Goal: Information Seeking & Learning: Check status

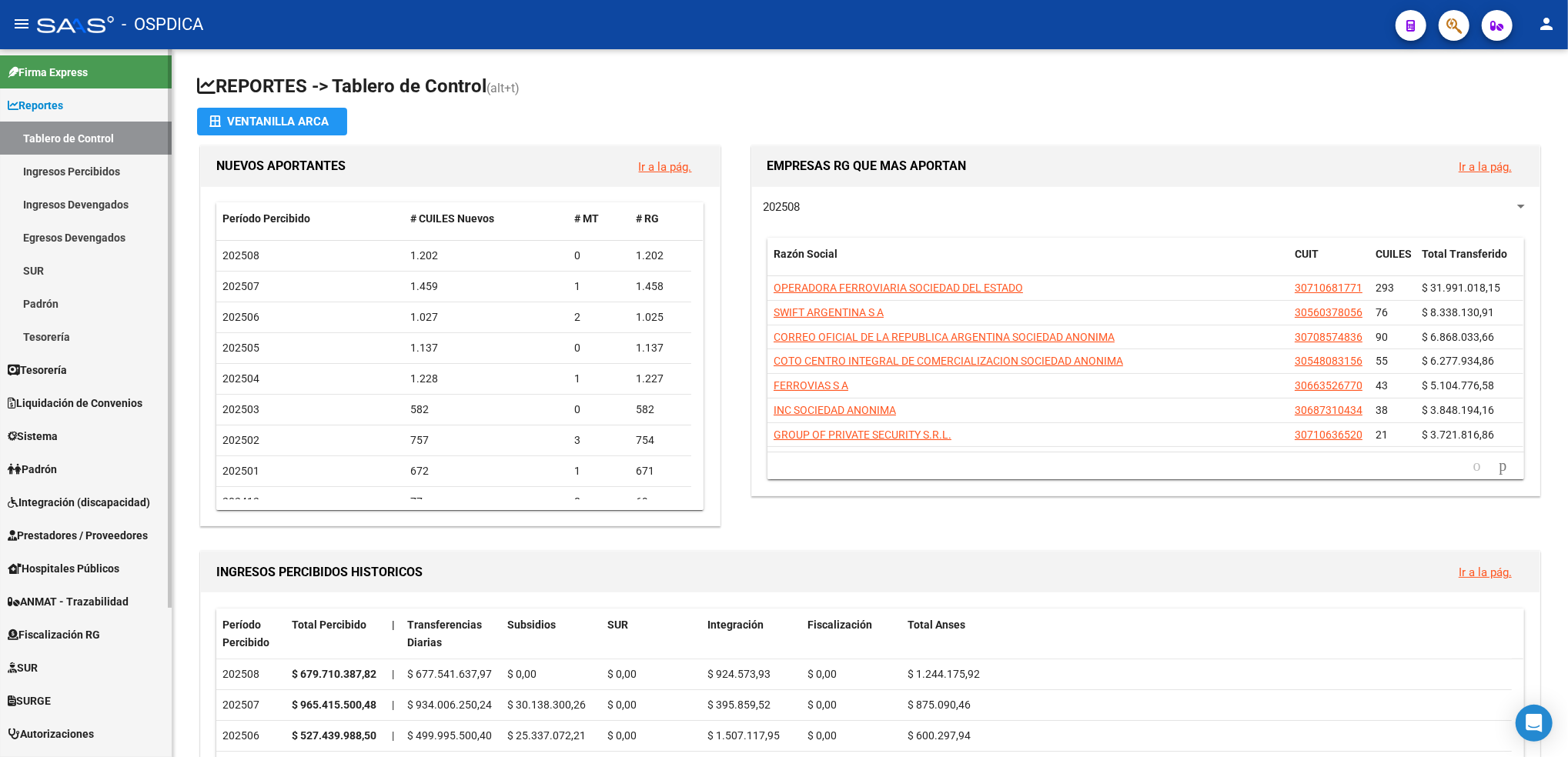
click at [76, 537] on span "Prestadores / Proveedores" at bounding box center [78, 535] width 140 height 17
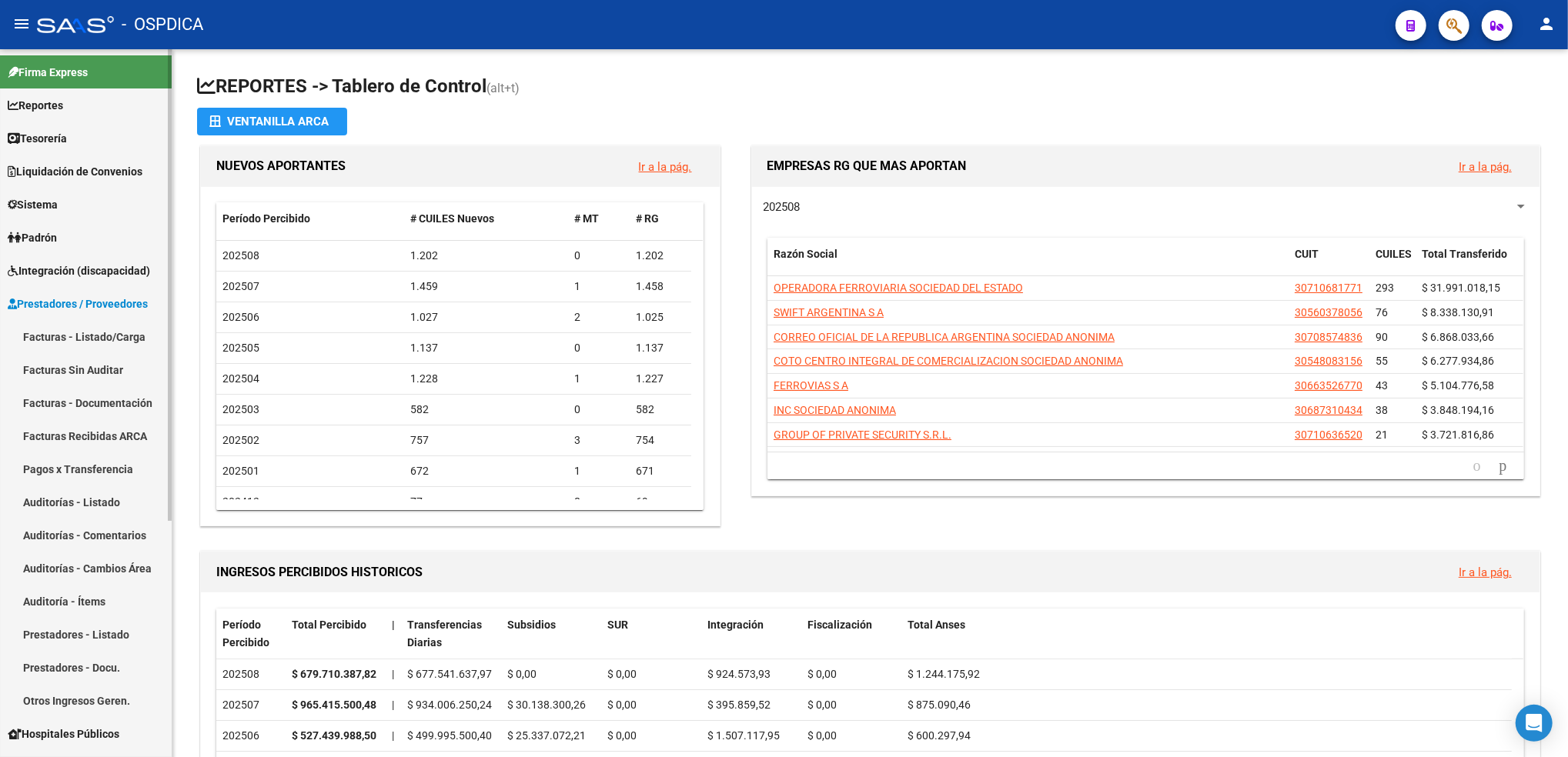
click at [77, 340] on link "Facturas - Listado/Carga" at bounding box center [86, 337] width 172 height 33
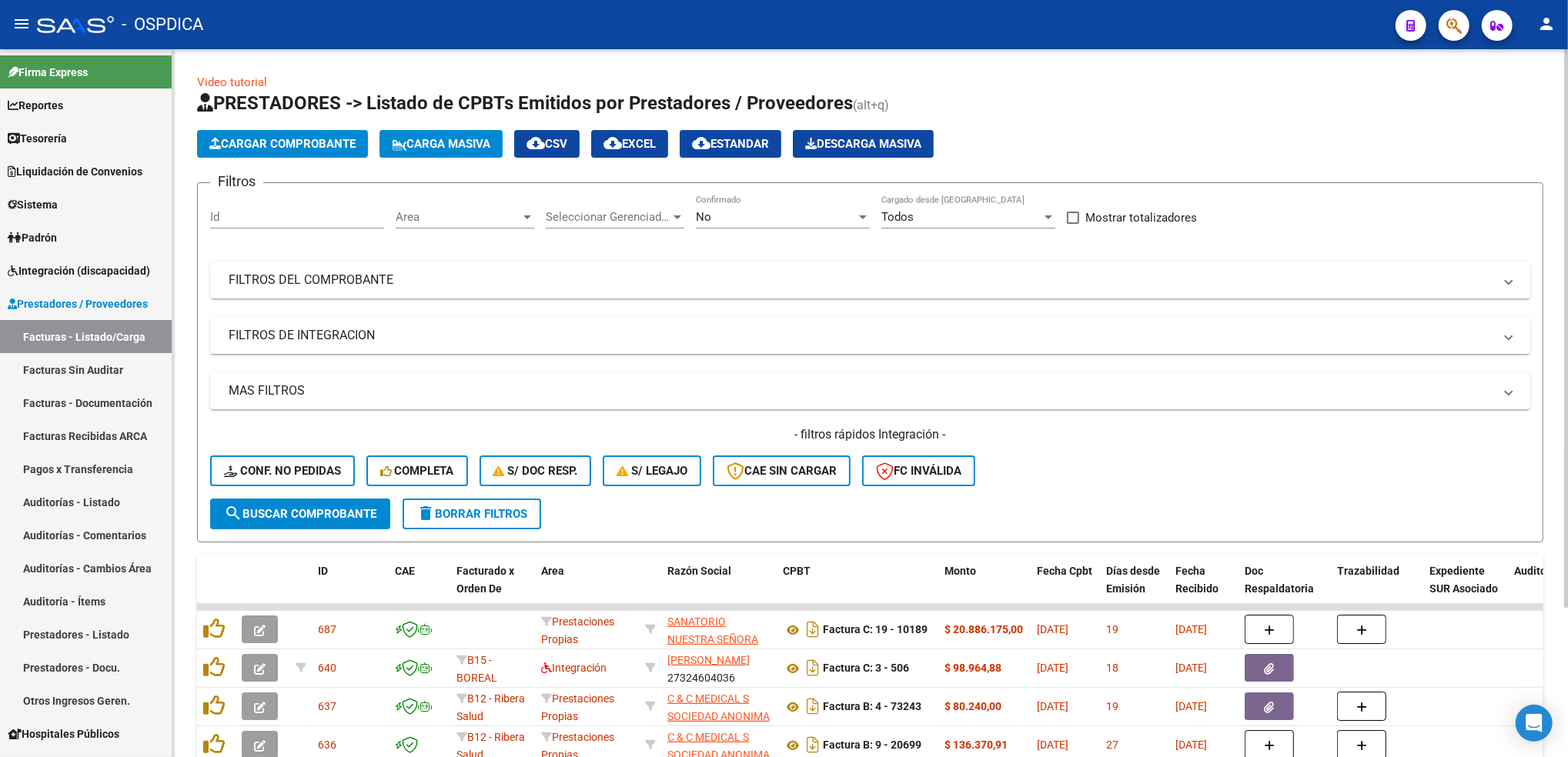
click at [719, 211] on div "No" at bounding box center [775, 217] width 160 height 14
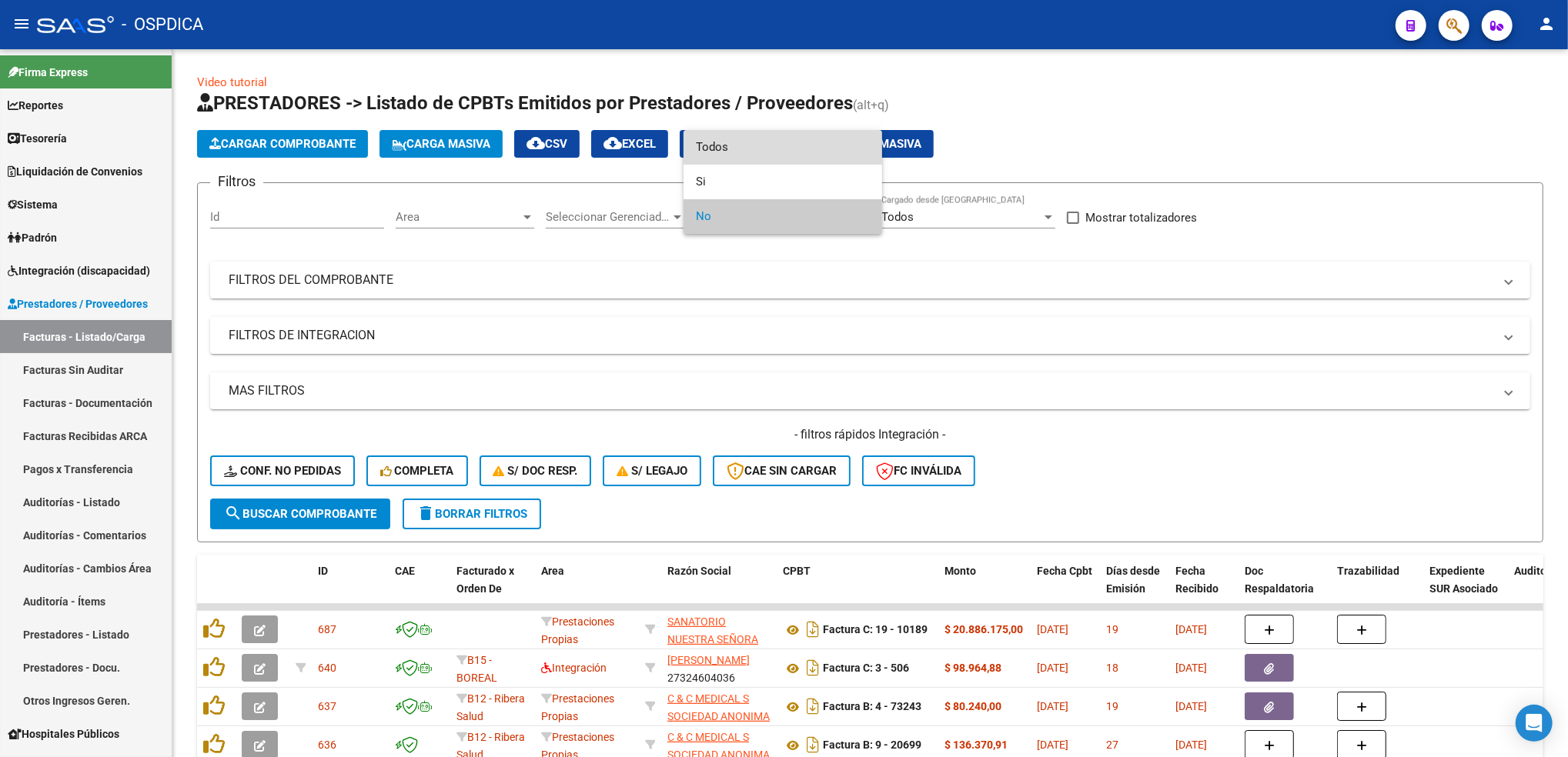
click at [728, 149] on span "Todos" at bounding box center [783, 147] width 174 height 34
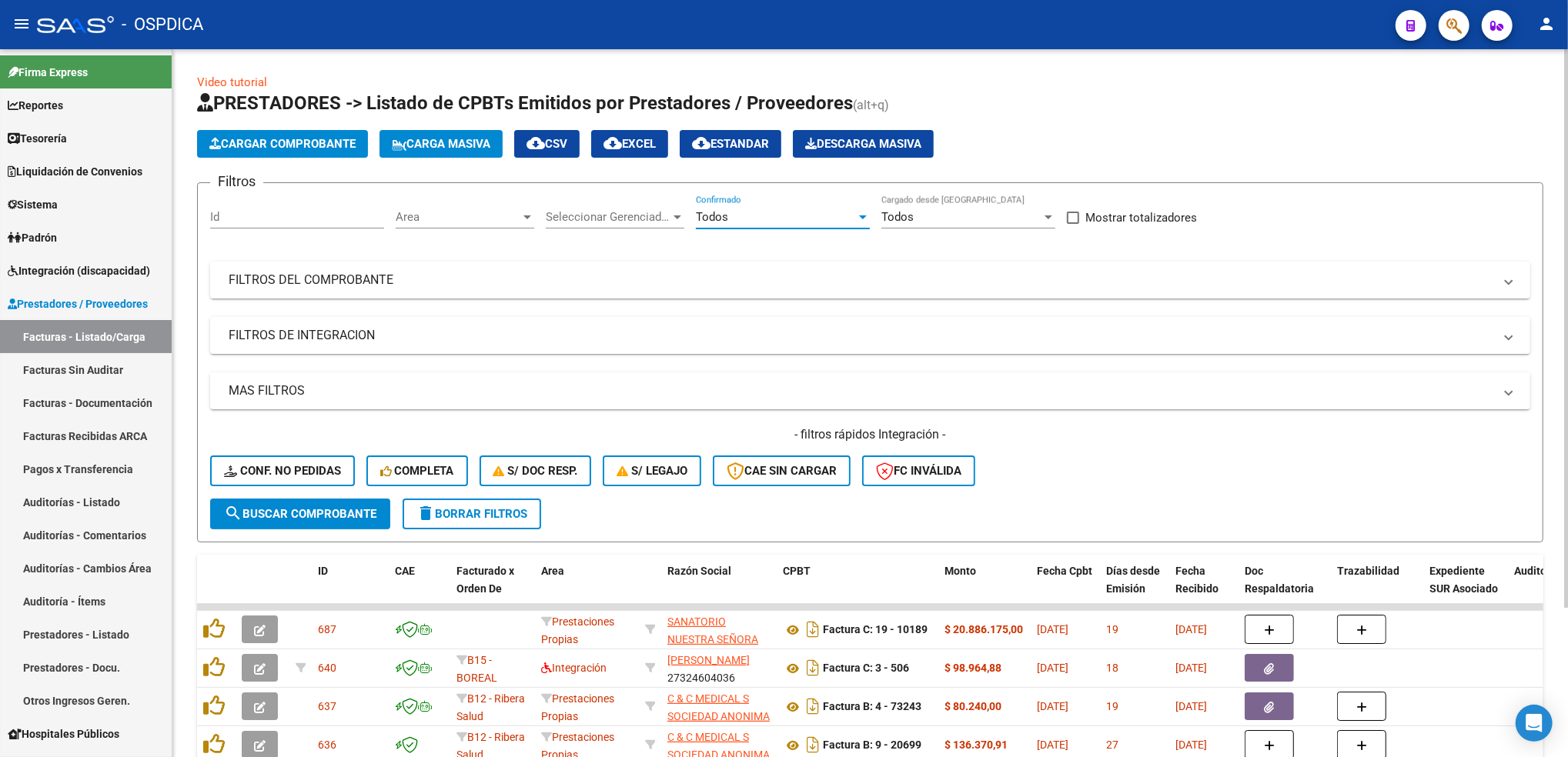
click at [709, 286] on mat-panel-title "FILTROS DEL COMPROBANTE" at bounding box center [860, 280] width 1265 height 17
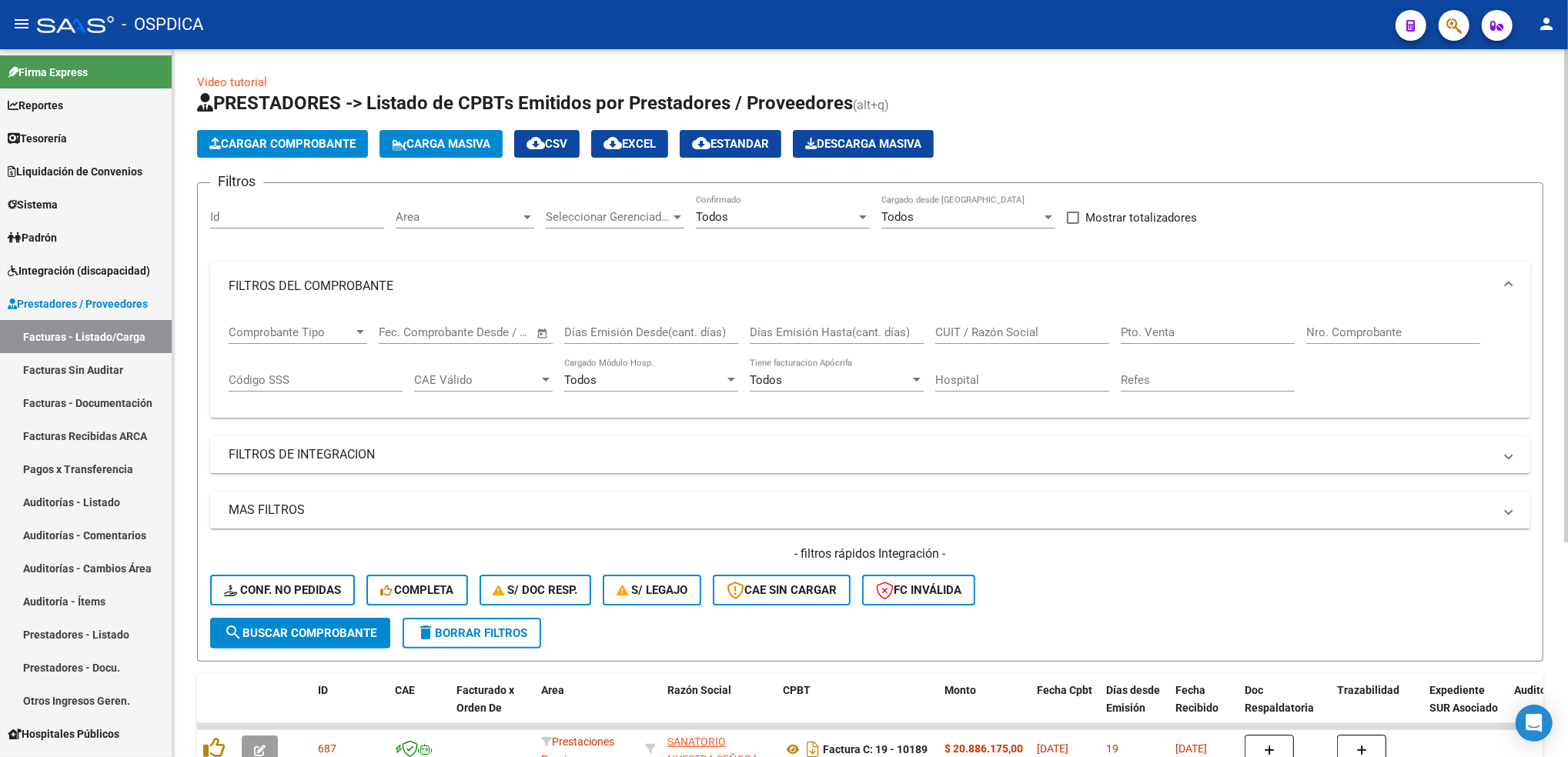
click at [949, 327] on input "CUIT / Razón Social" at bounding box center [1022, 332] width 174 height 14
type input "medicus"
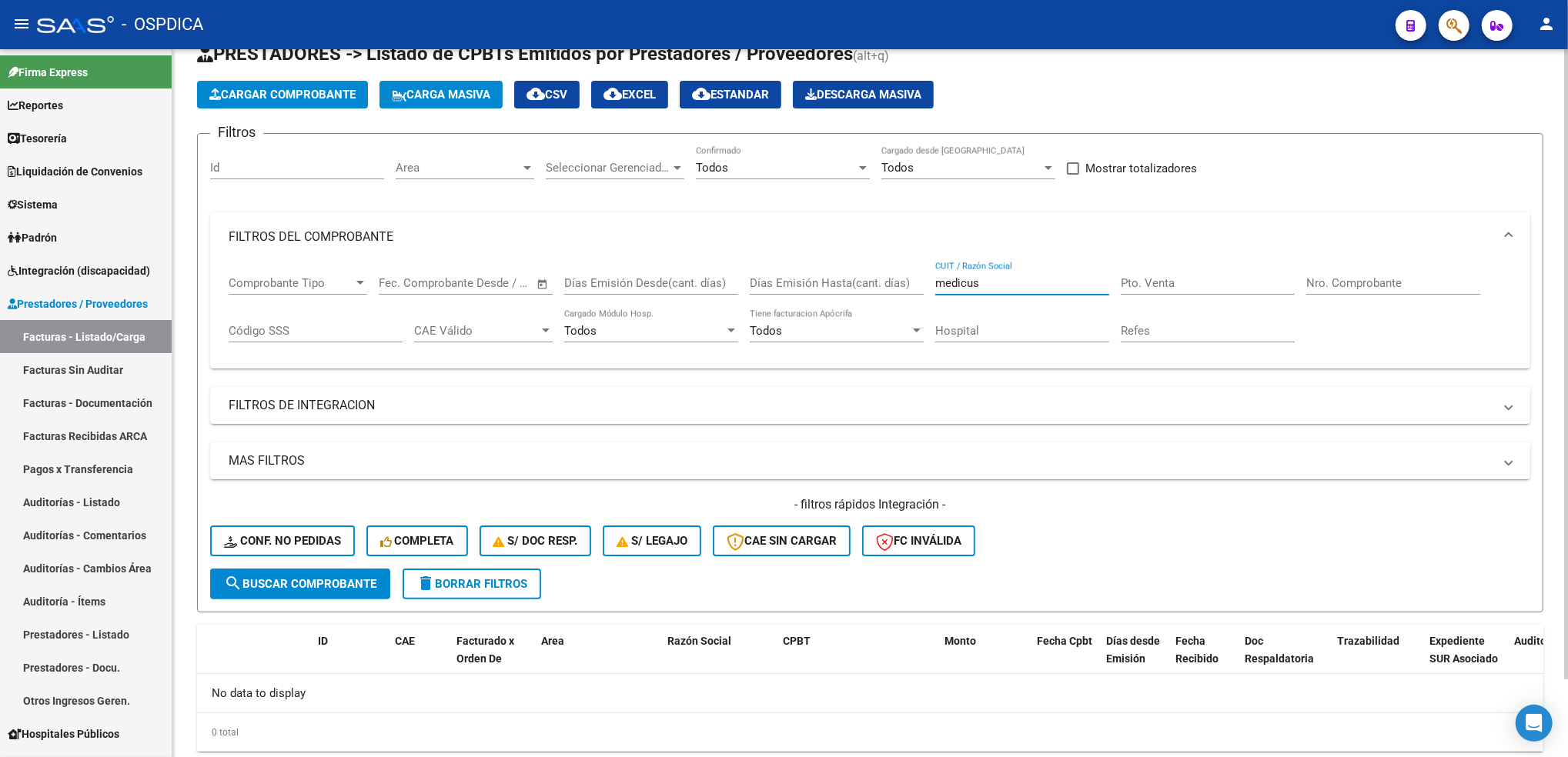
scroll to position [88, 0]
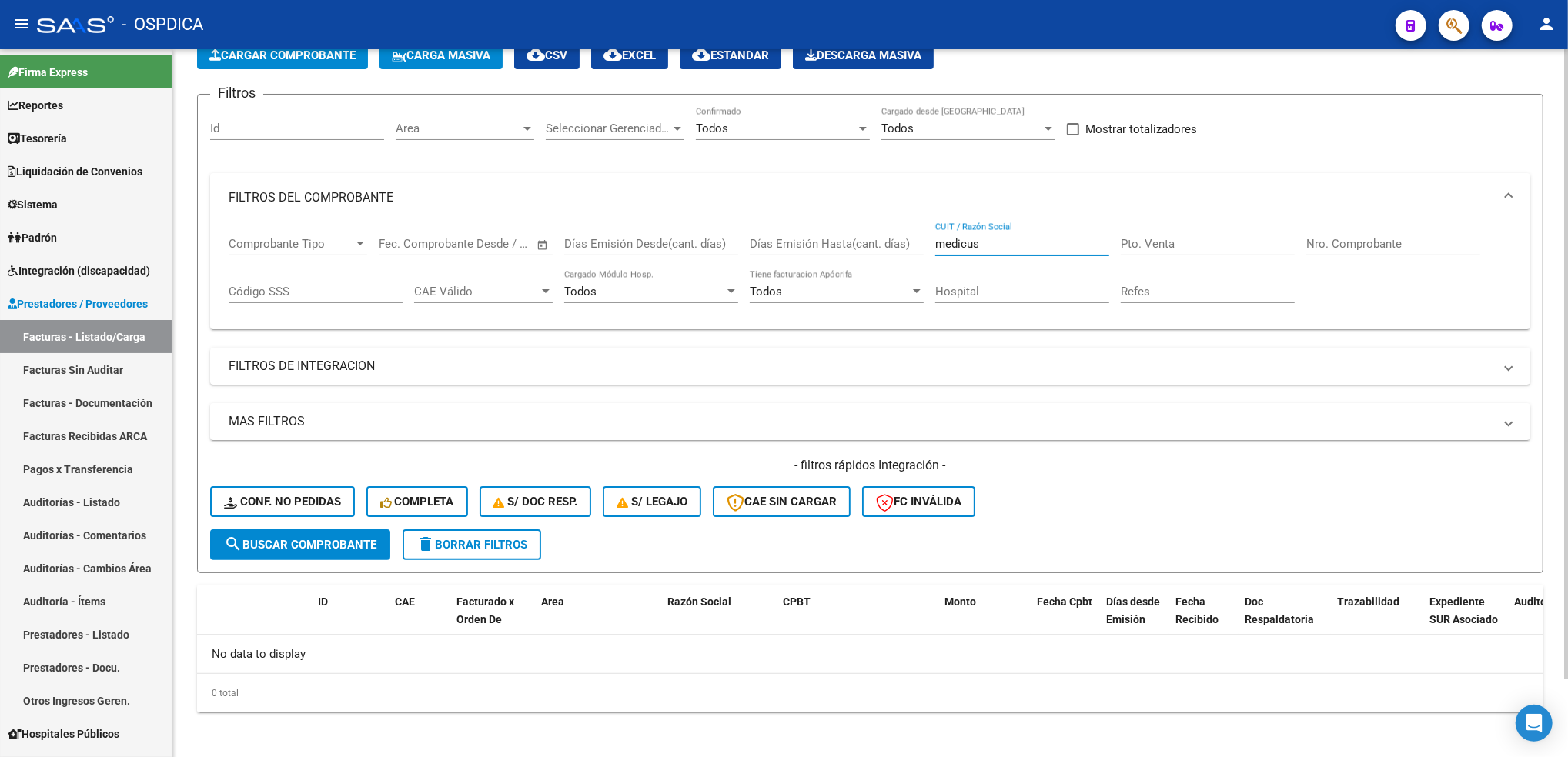
click at [908, 247] on div "Comprobante Tipo Comprobante Tipo Start date – End date Fec. Comprobante Desde …" at bounding box center [870, 270] width 1284 height 96
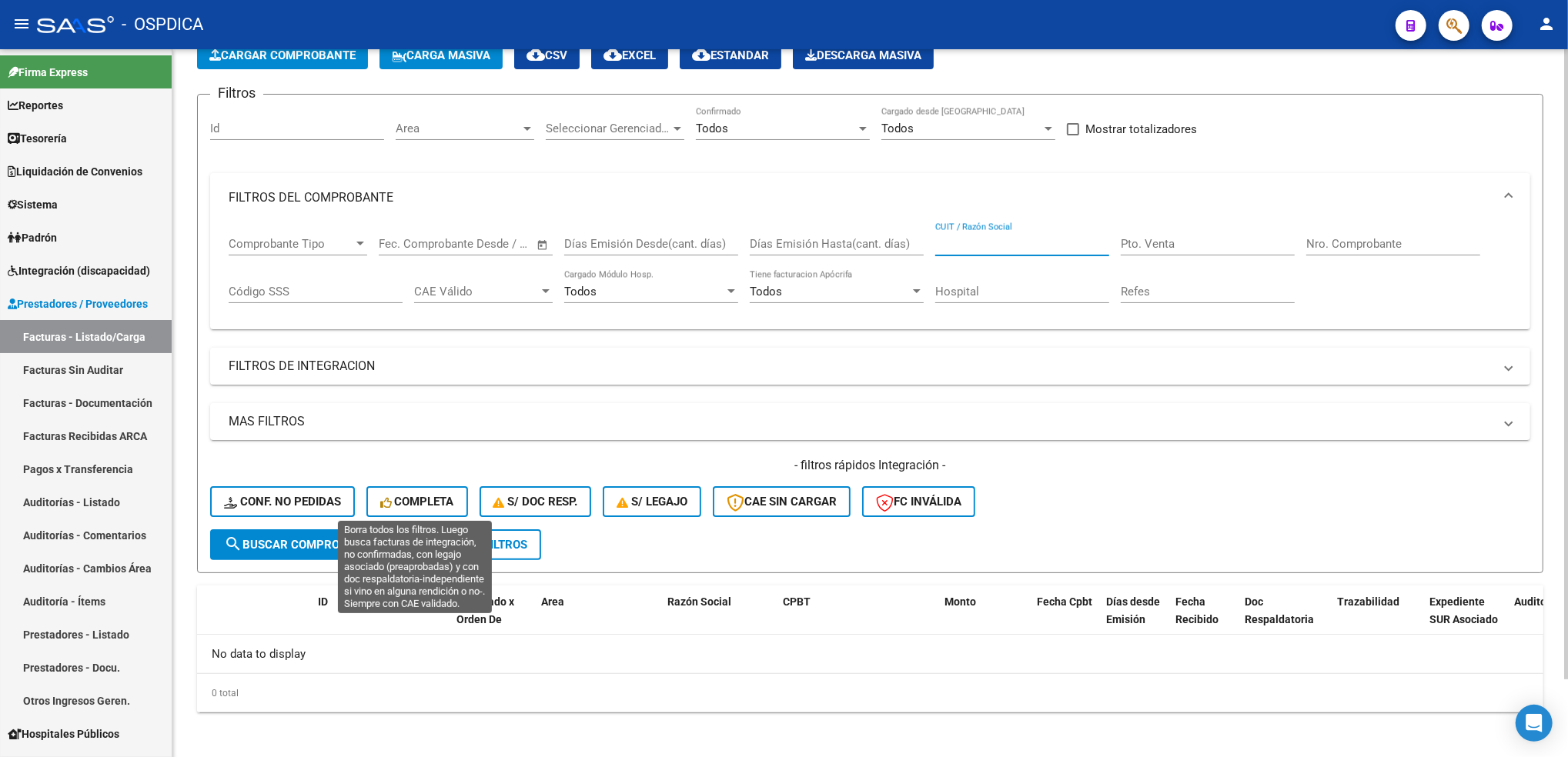
click at [366, 510] on button "Completa" at bounding box center [417, 502] width 102 height 31
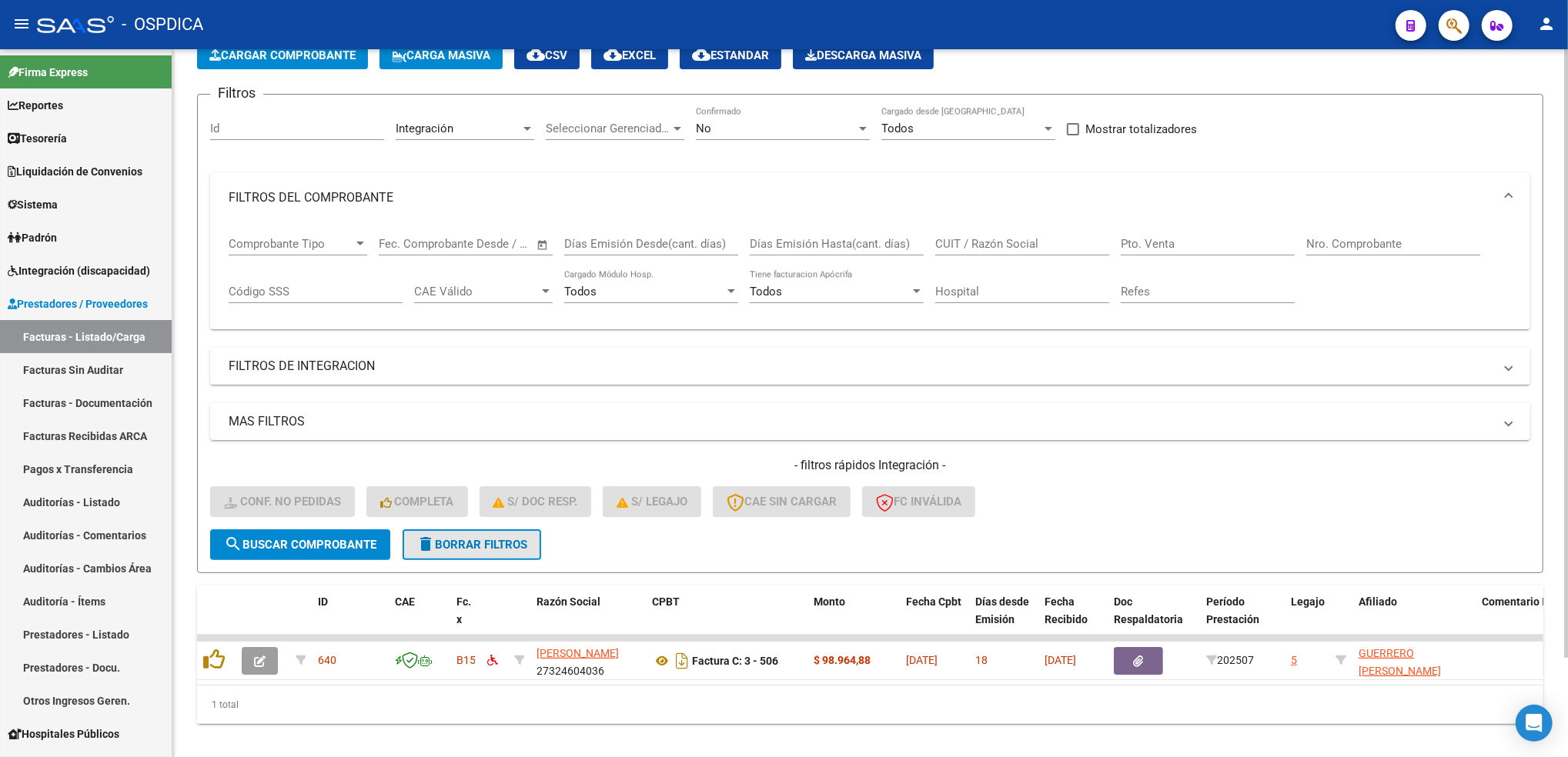
click at [533, 544] on button "delete Borrar Filtros" at bounding box center [472, 545] width 139 height 31
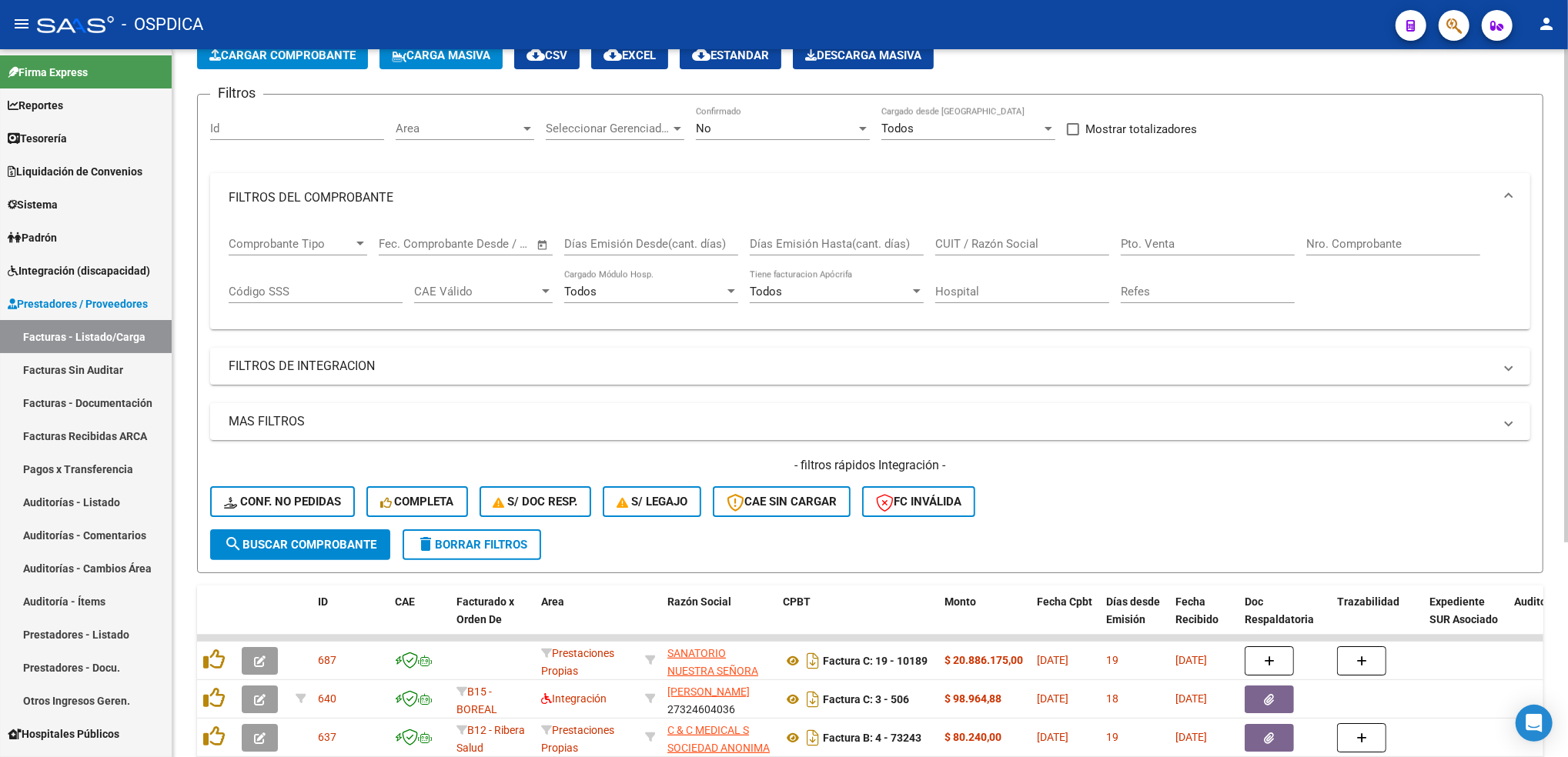
click at [727, 115] on div "No Confirmado" at bounding box center [783, 124] width 174 height 33
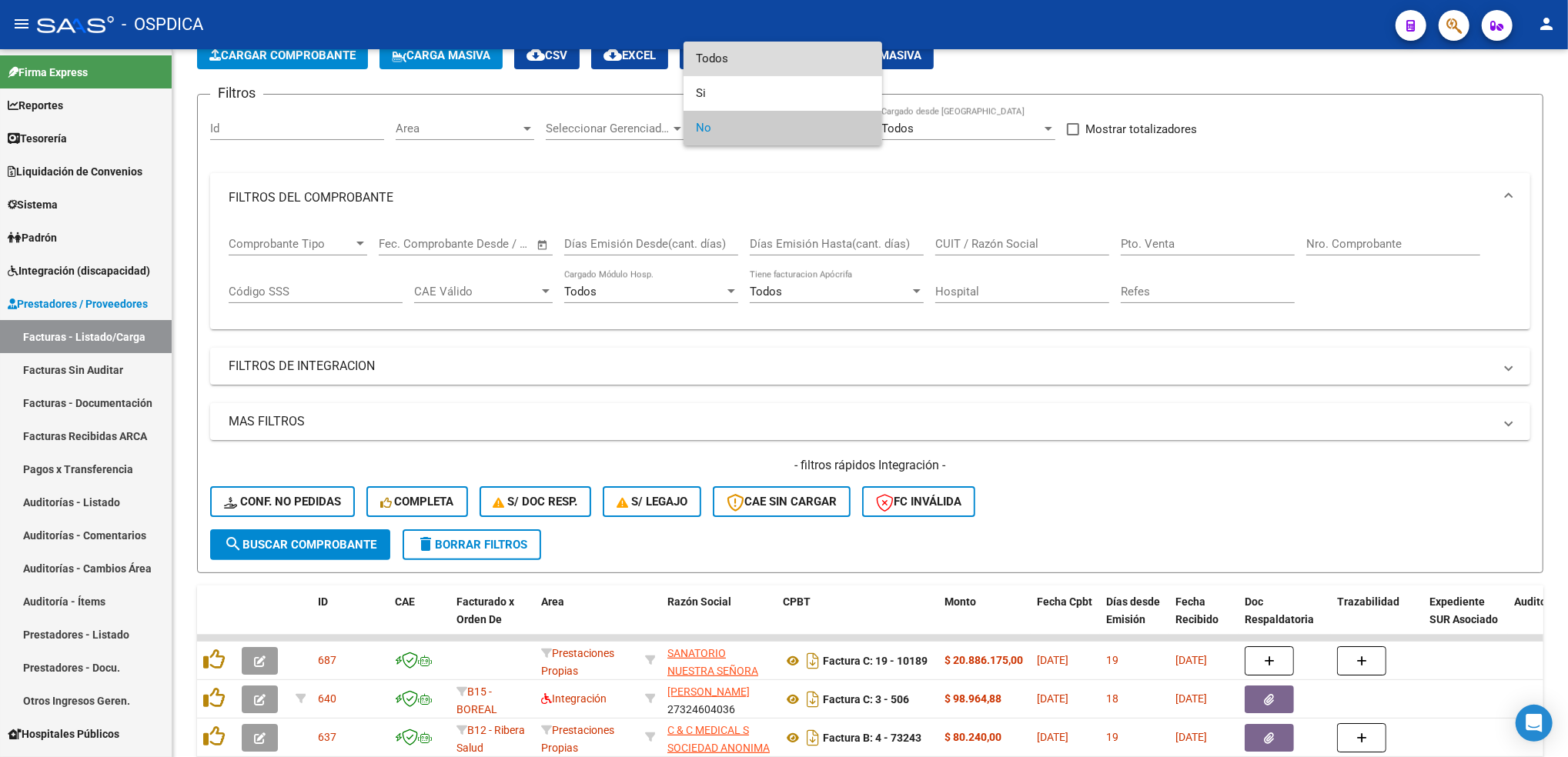
click at [716, 61] on span "Todos" at bounding box center [783, 59] width 174 height 34
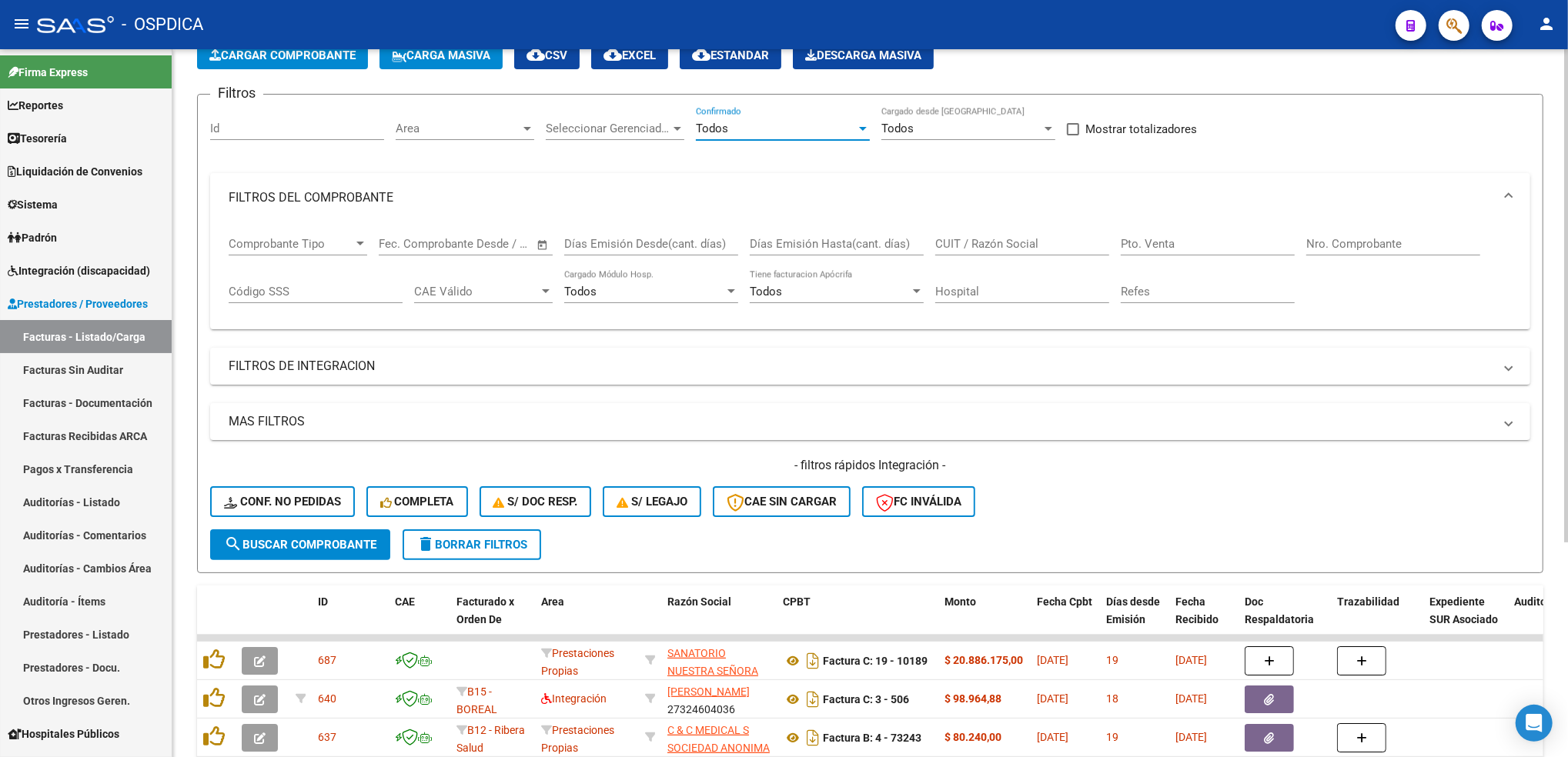
click at [586, 123] on span "Seleccionar Gerenciador" at bounding box center [608, 128] width 125 height 14
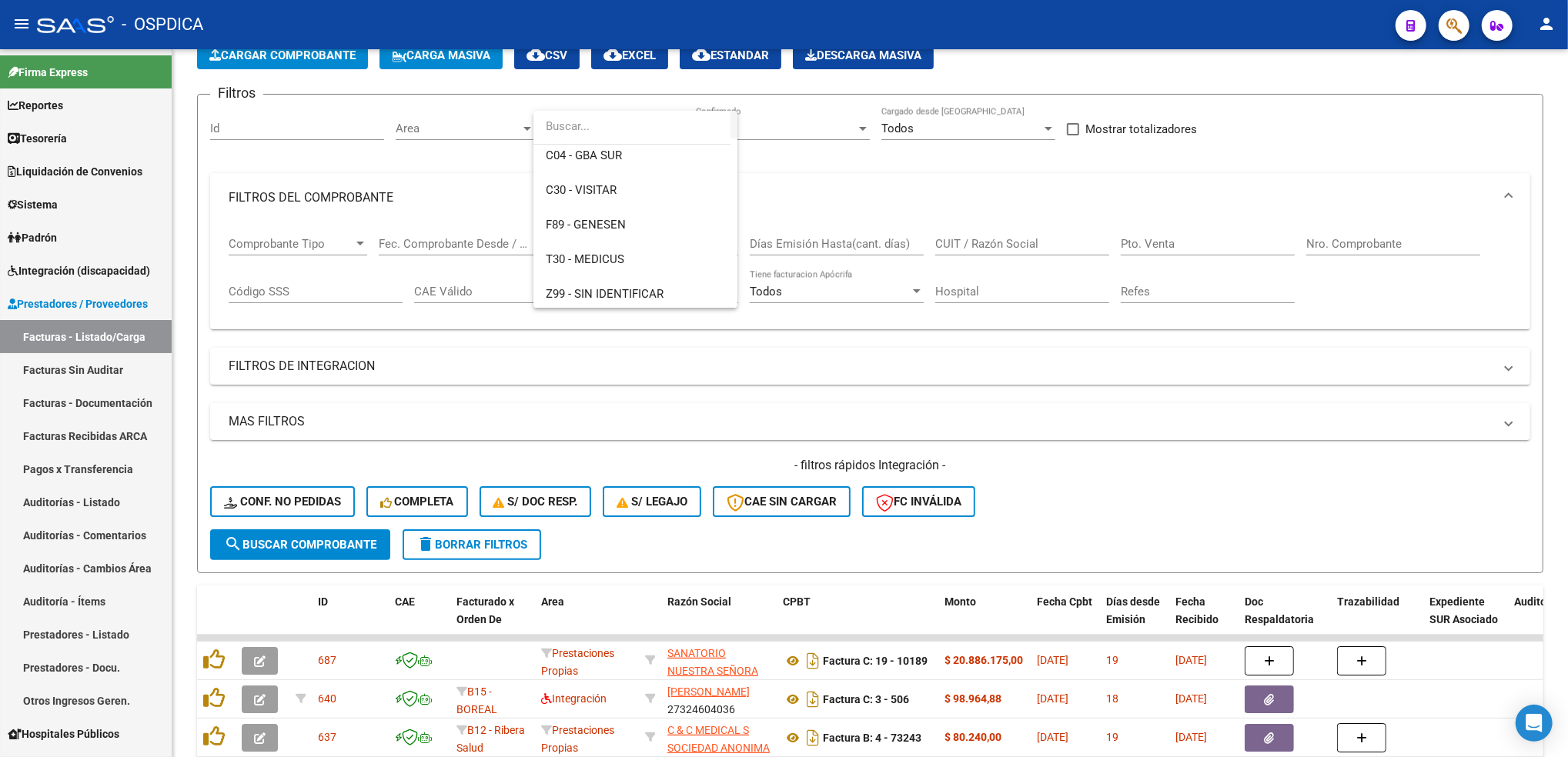
scroll to position [426, 0]
click at [600, 263] on span "T30 - MEDICUS" at bounding box center [636, 256] width 180 height 34
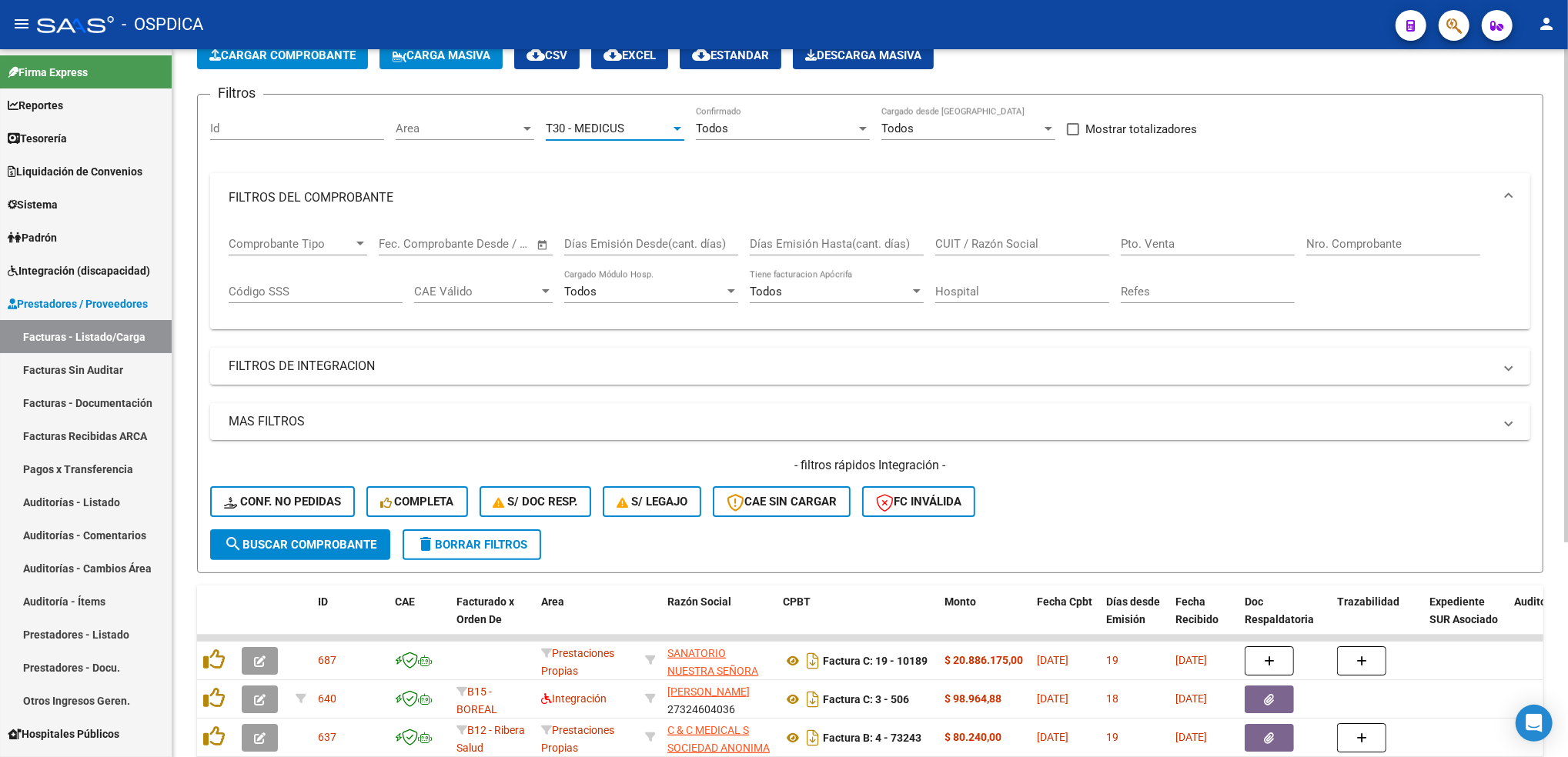
click at [330, 542] on span "search Buscar Comprobante" at bounding box center [300, 544] width 153 height 14
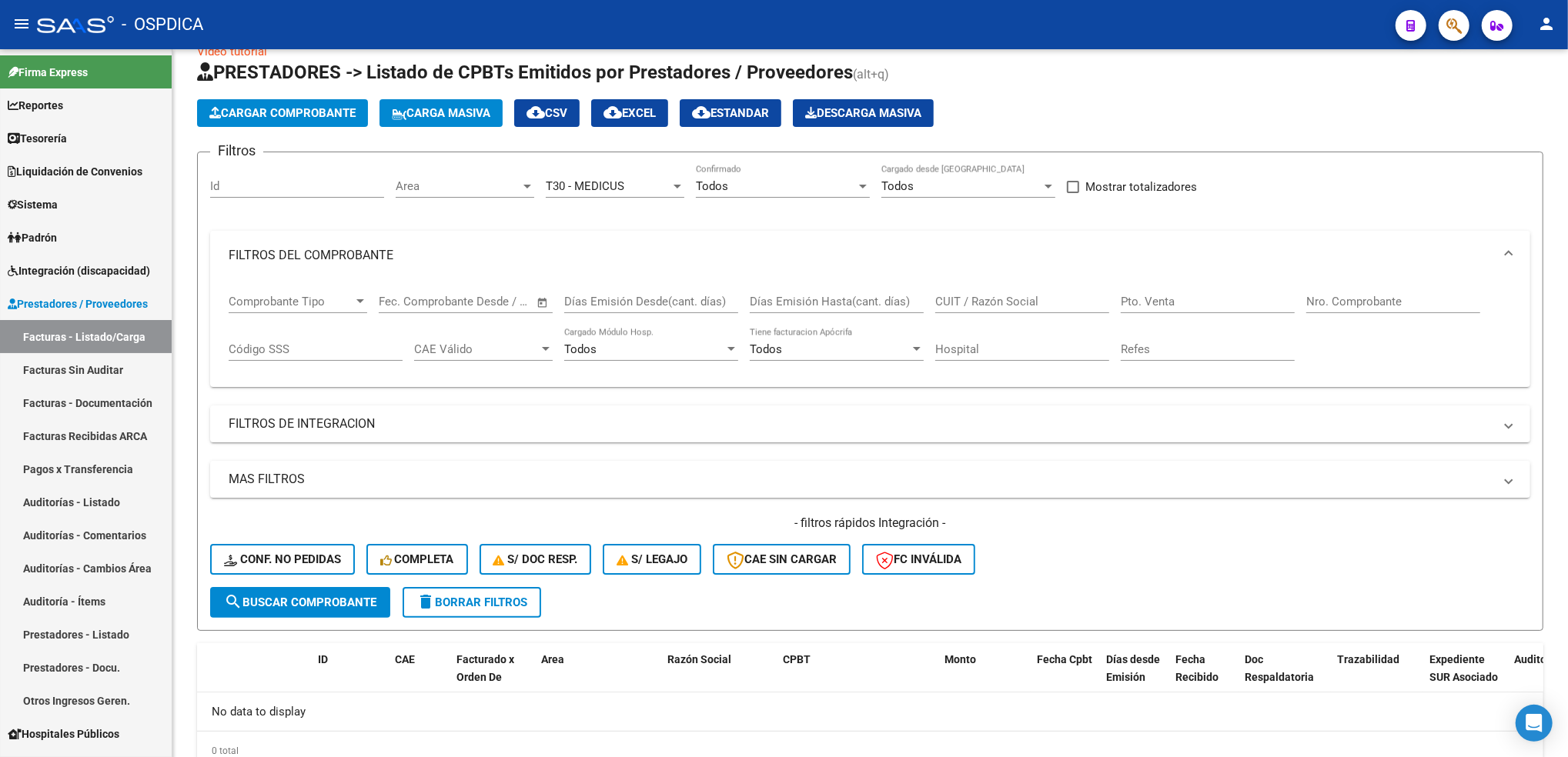
scroll to position [0, 0]
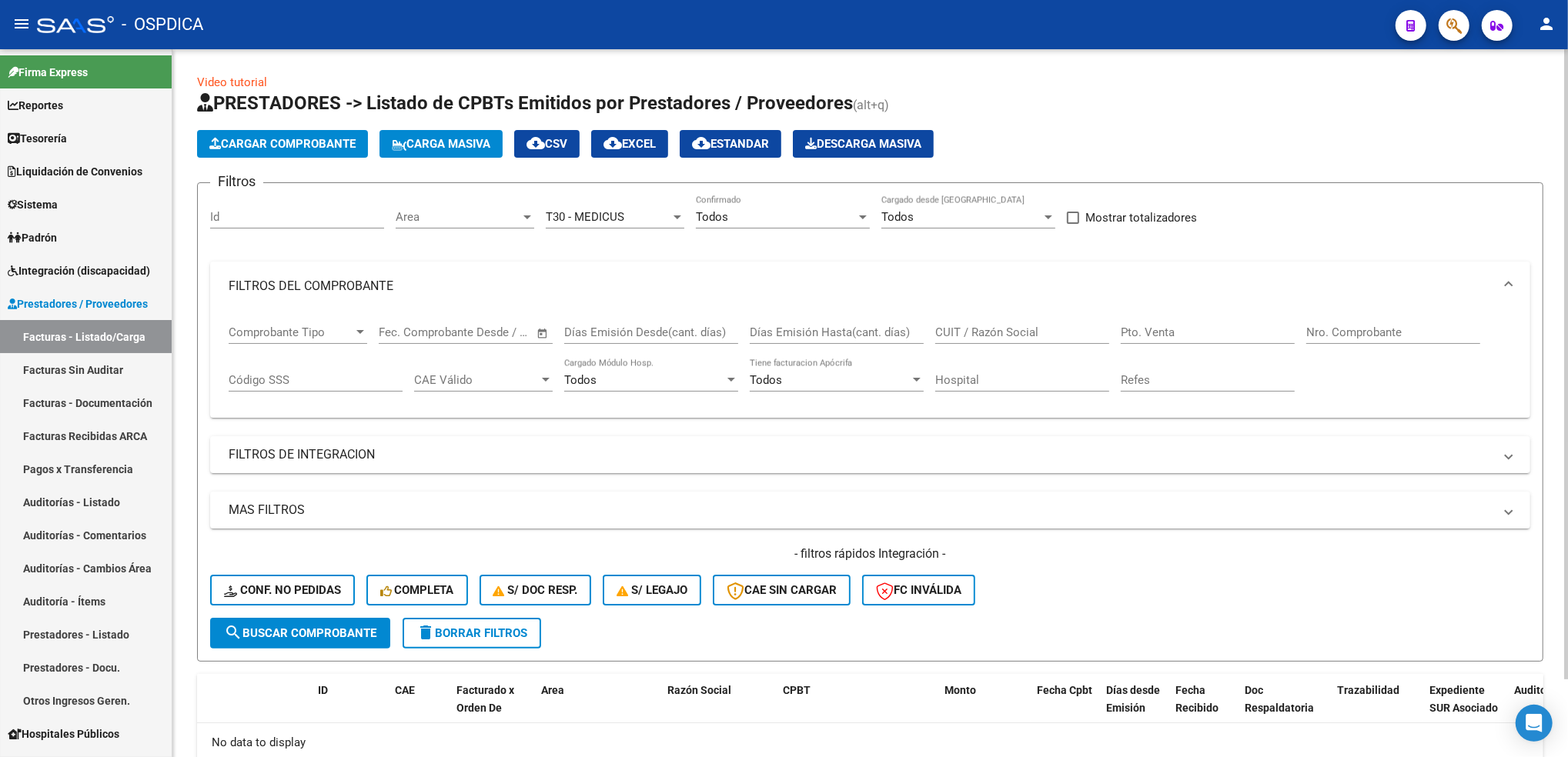
click at [457, 544] on span "delete Borrar Filtros" at bounding box center [471, 632] width 111 height 14
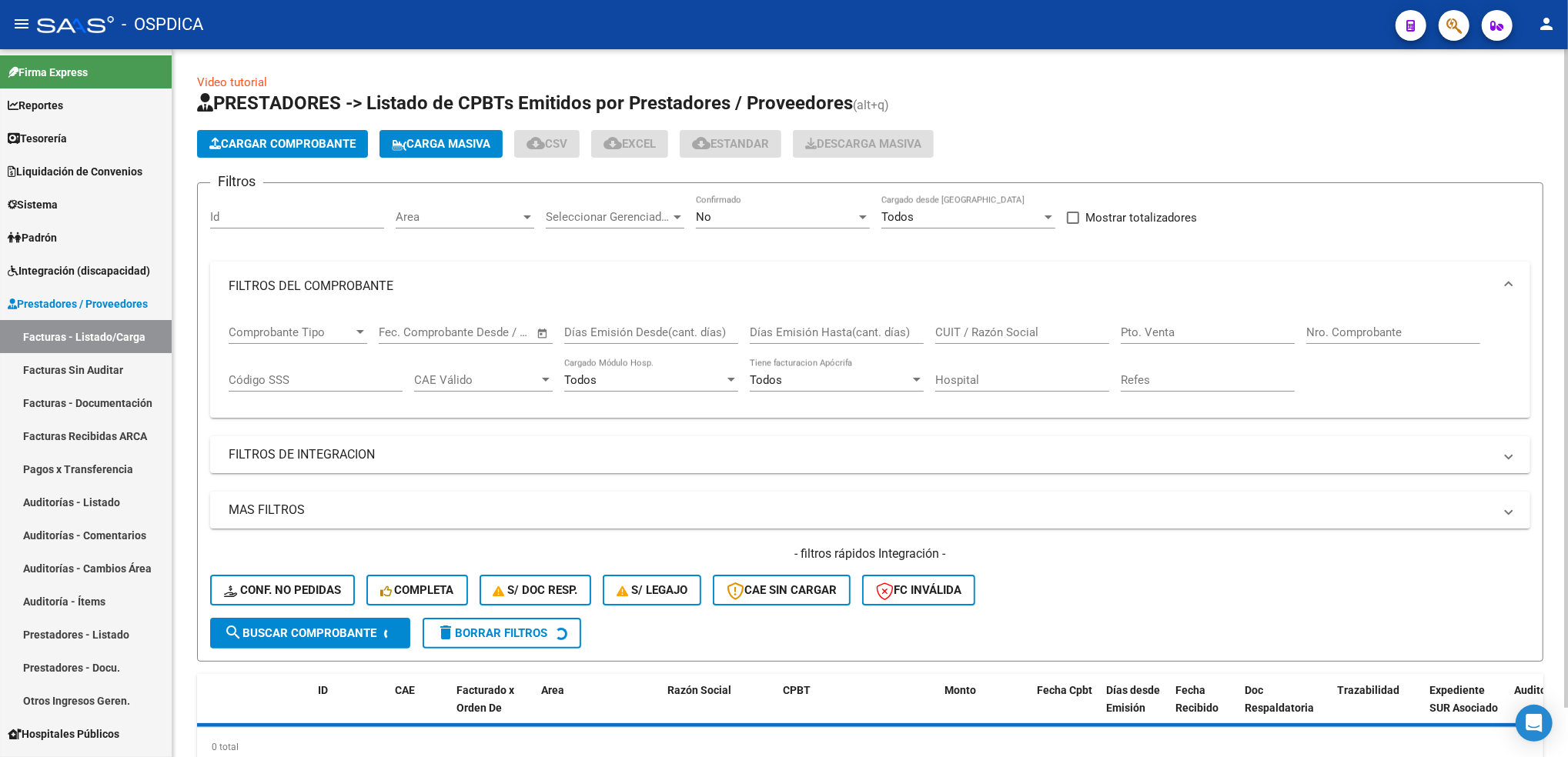
click at [451, 204] on div "Area Area" at bounding box center [465, 212] width 139 height 33
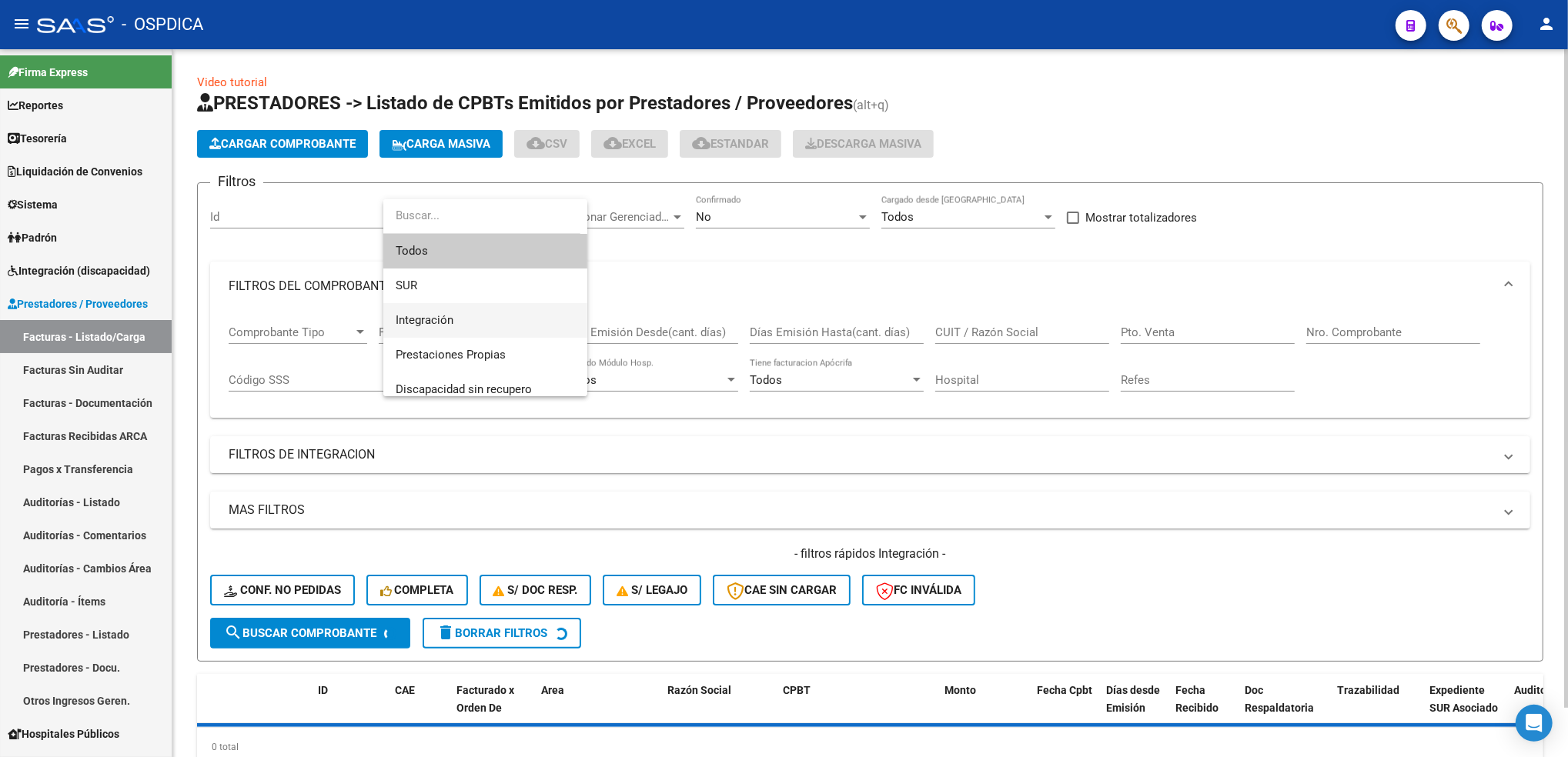
click at [443, 323] on span "Integración" at bounding box center [424, 319] width 58 height 14
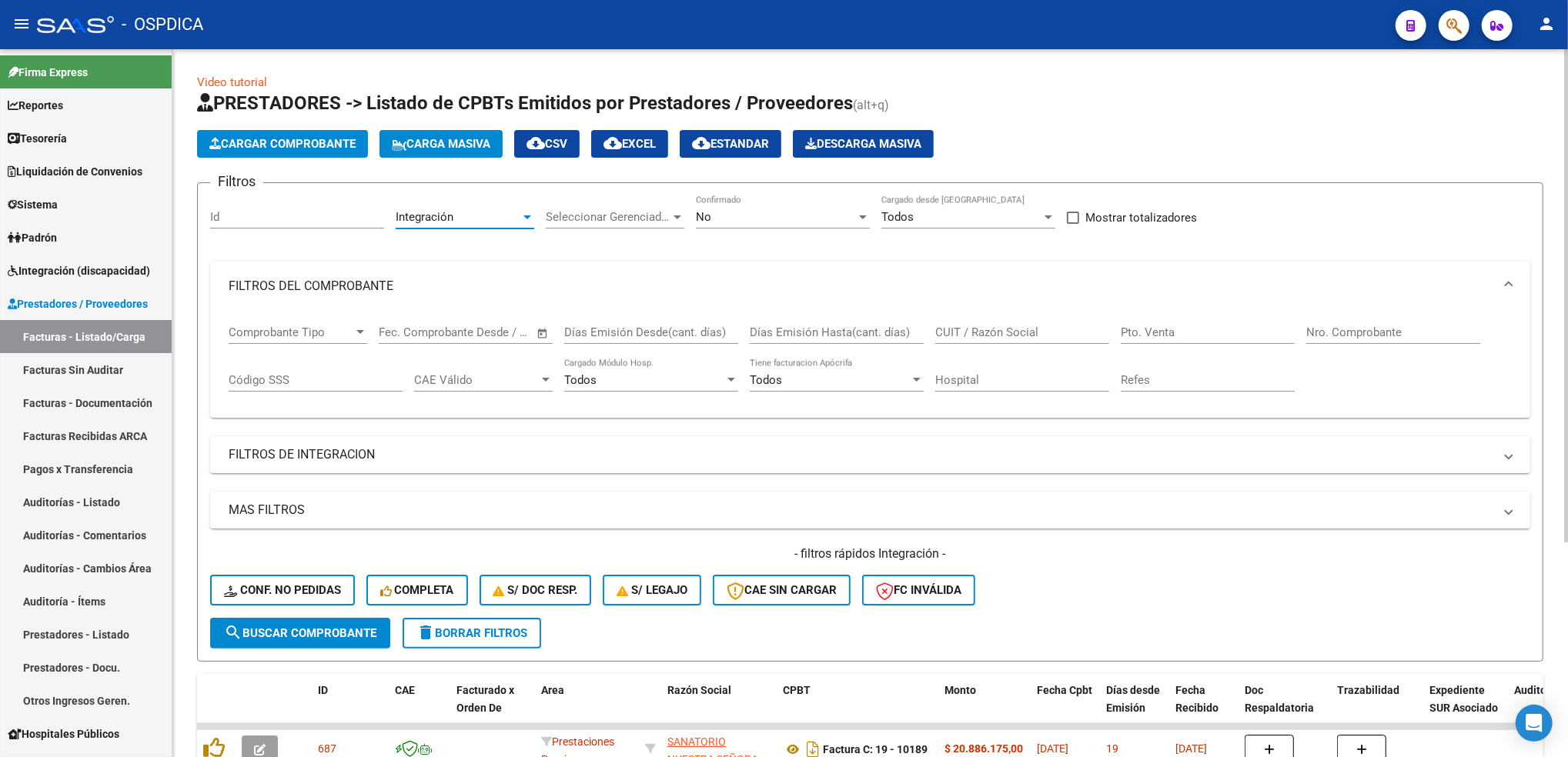
click at [354, 544] on span "search Buscar Comprobante" at bounding box center [300, 632] width 153 height 14
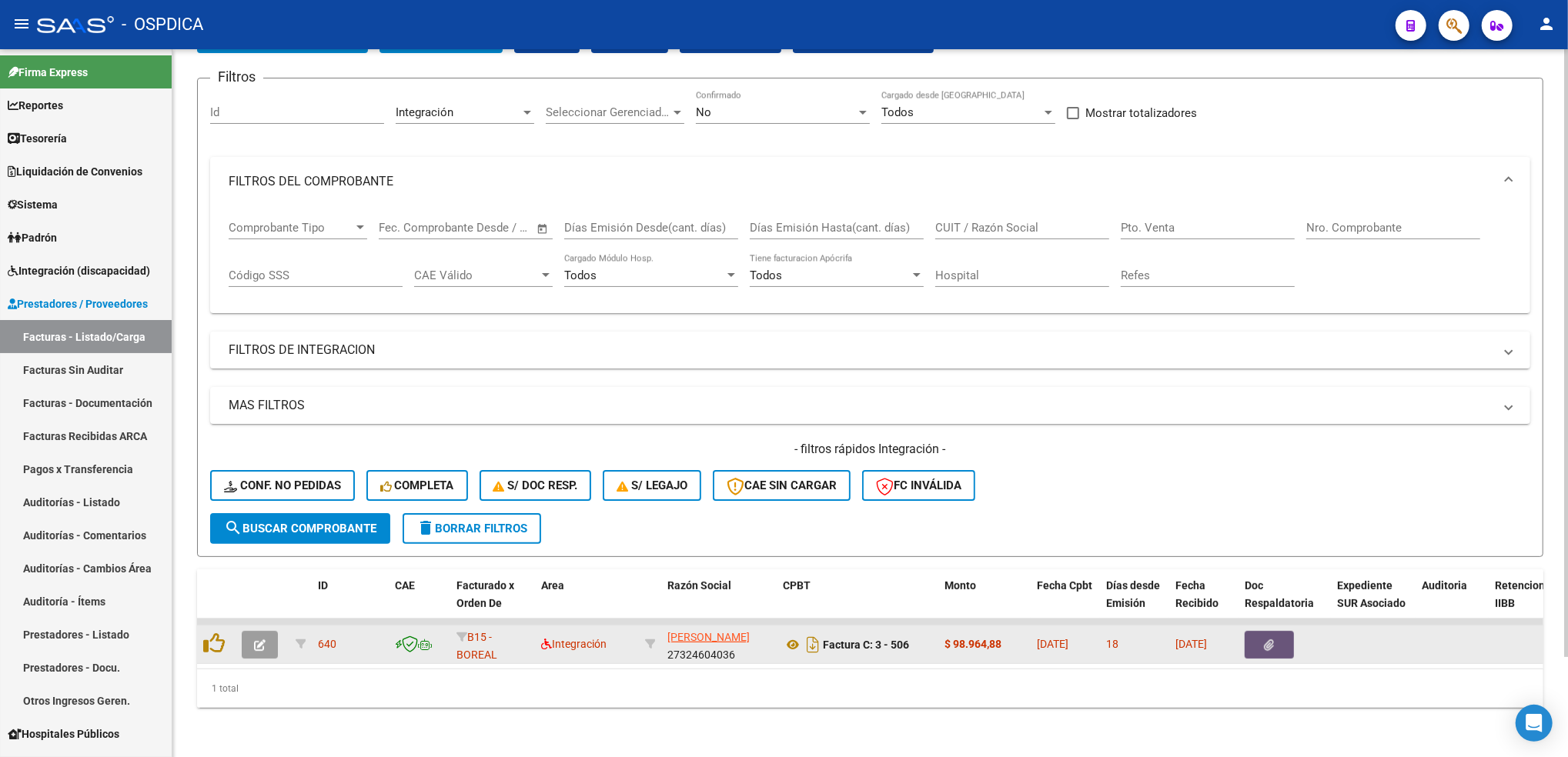
click at [1175, 544] on button "button" at bounding box center [1269, 644] width 50 height 28
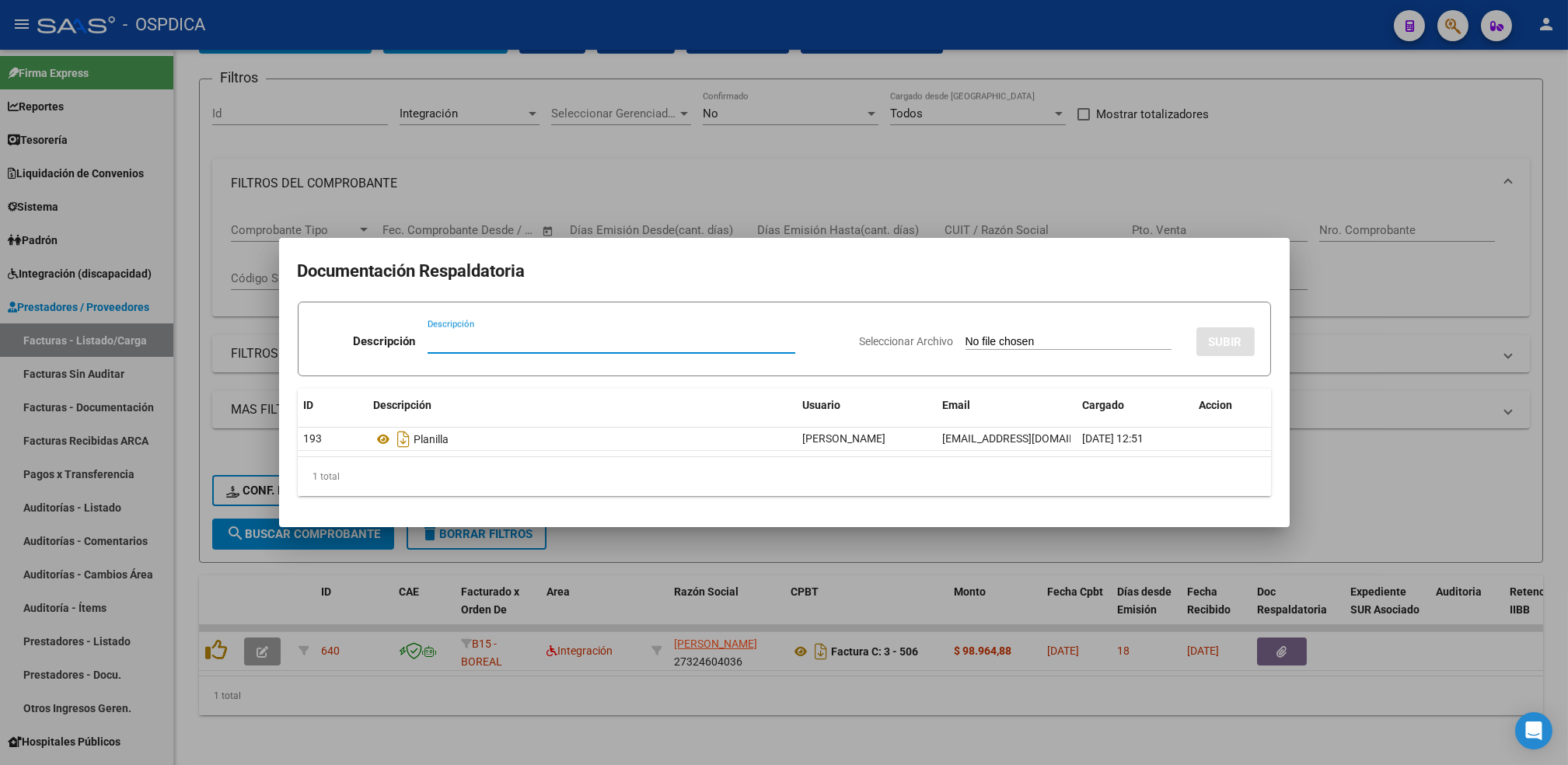
click at [1046, 550] on div at bounding box center [784, 382] width 1568 height 765
